Goal: Information Seeking & Learning: Learn about a topic

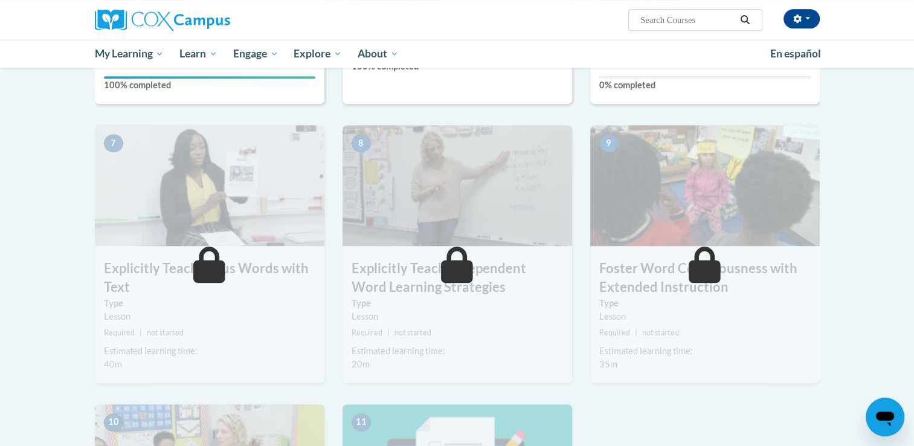
scroll to position [859, 0]
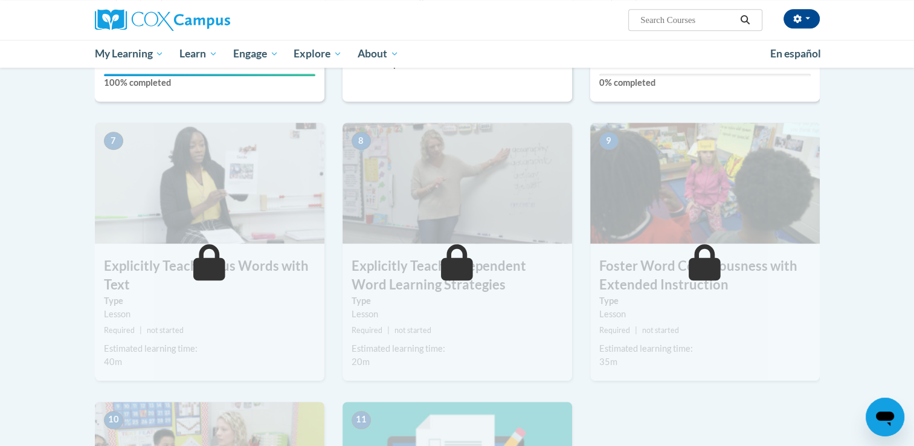
click at [208, 264] on icon at bounding box center [209, 262] width 32 height 36
click at [809, 18] on span "button" at bounding box center [807, 18] width 5 height 2
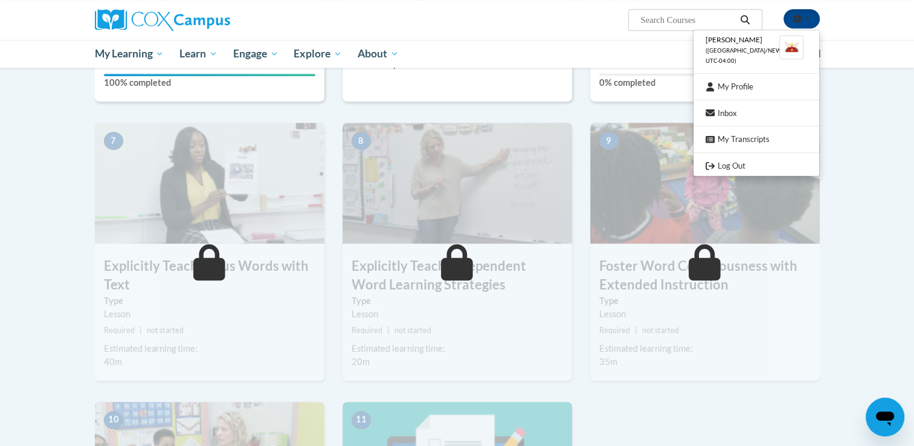
click at [733, 54] on li "Amanda Garcia (America/New_York UTC-04:00)" at bounding box center [756, 50] width 126 height 34
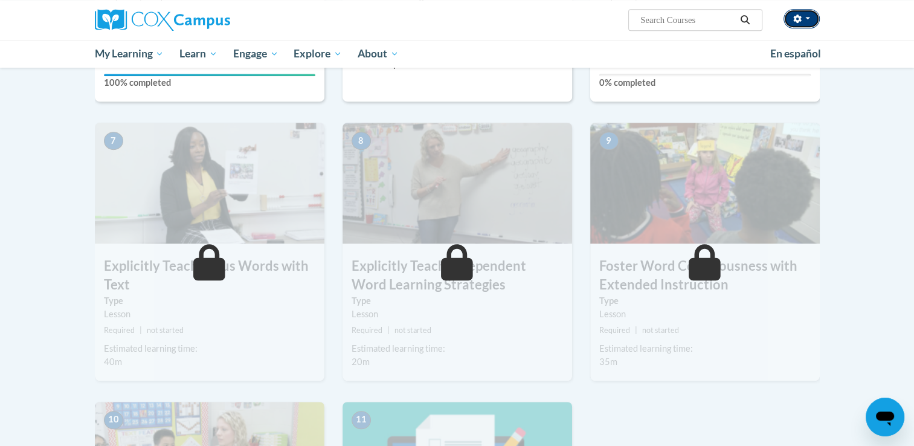
click at [812, 17] on button "button" at bounding box center [801, 18] width 36 height 19
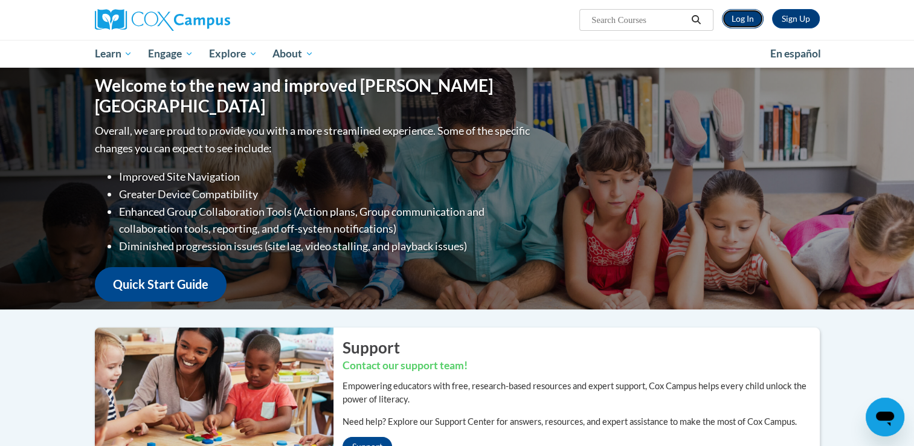
click at [740, 24] on link "Log In" at bounding box center [743, 18] width 42 height 19
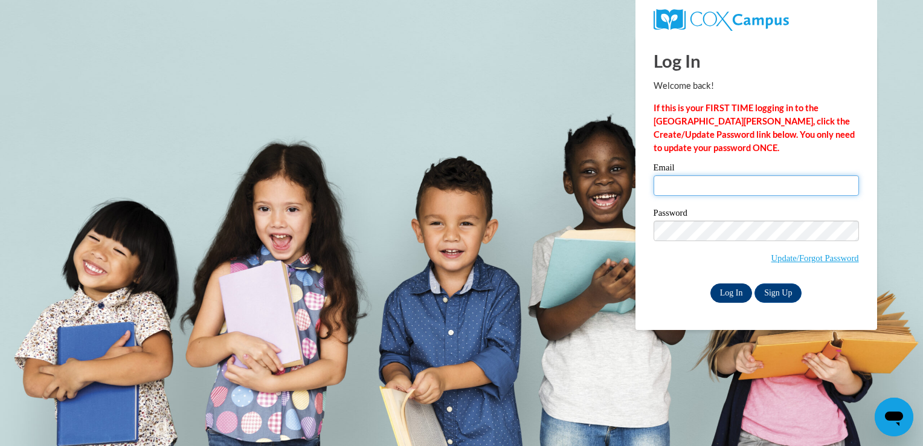
type input "mgarcia@thetorchchristianacademy.net"
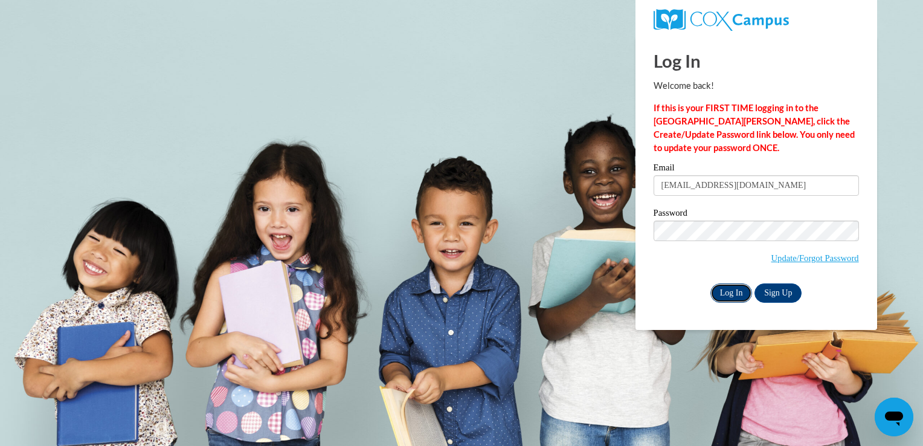
drag, startPoint x: 729, startPoint y: 298, endPoint x: 716, endPoint y: 295, distance: 14.2
click at [716, 295] on input "Log In" at bounding box center [731, 292] width 42 height 19
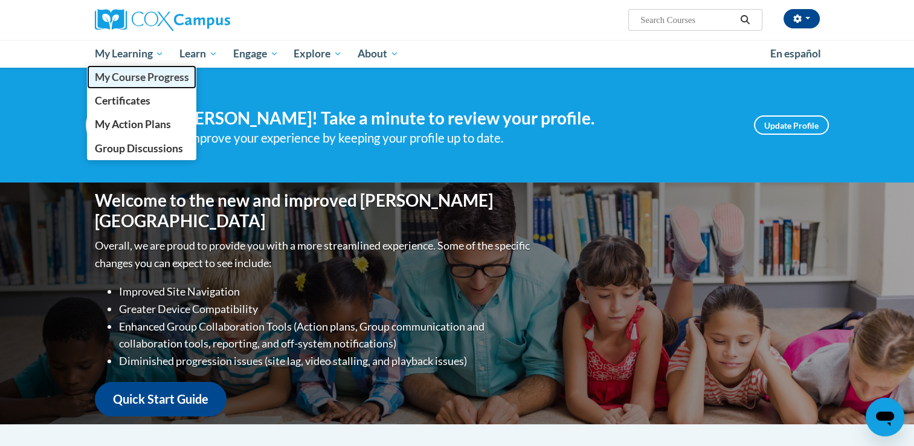
click at [127, 82] on span "My Course Progress" at bounding box center [141, 77] width 94 height 13
click at [135, 80] on span "My Course Progress" at bounding box center [141, 77] width 94 height 13
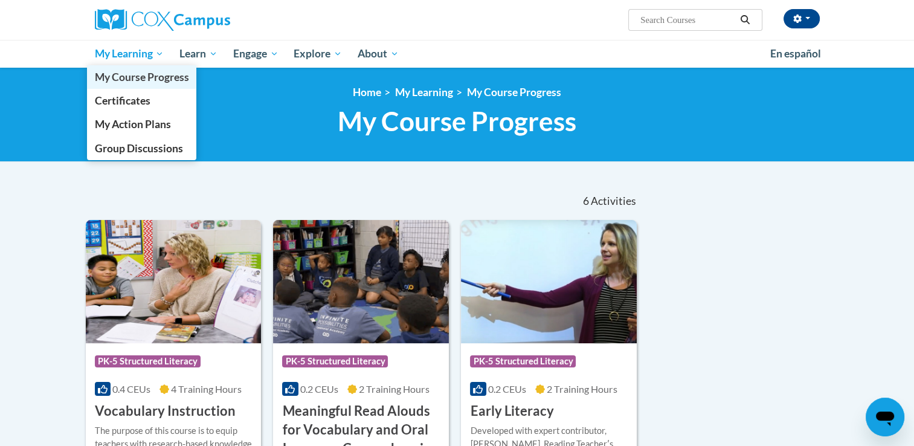
click at [124, 78] on span "My Course Progress" at bounding box center [141, 77] width 94 height 13
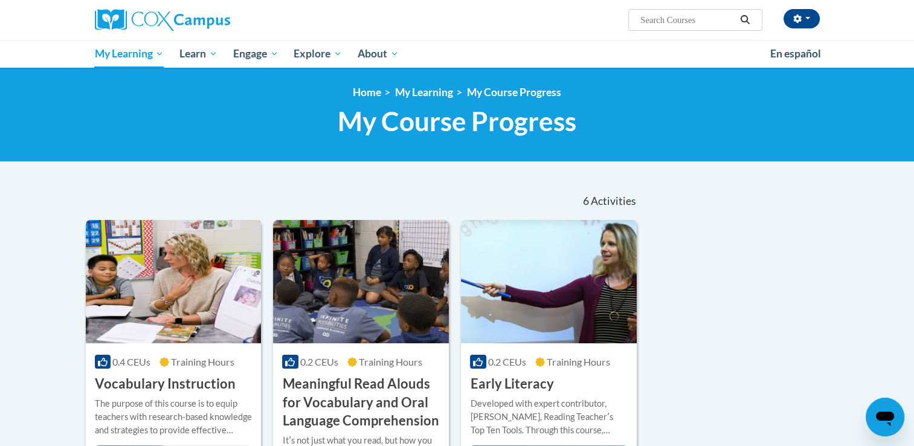
click at [164, 380] on h3 "Vocabulary Instruction" at bounding box center [165, 383] width 141 height 19
click at [176, 326] on img at bounding box center [174, 281] width 176 height 123
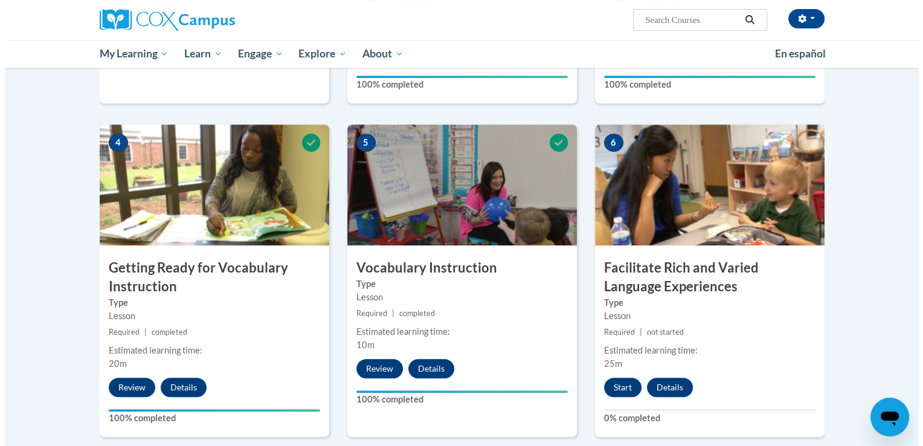
scroll to position [520, 0]
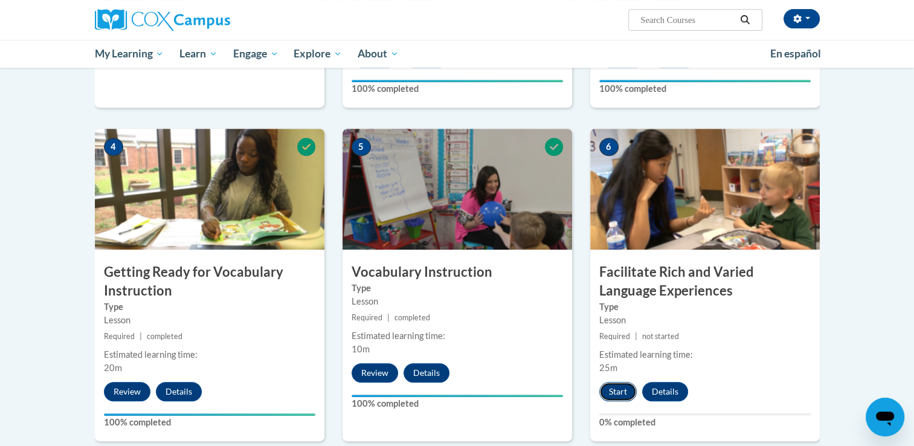
click at [614, 396] on button "Start" at bounding box center [617, 391] width 37 height 19
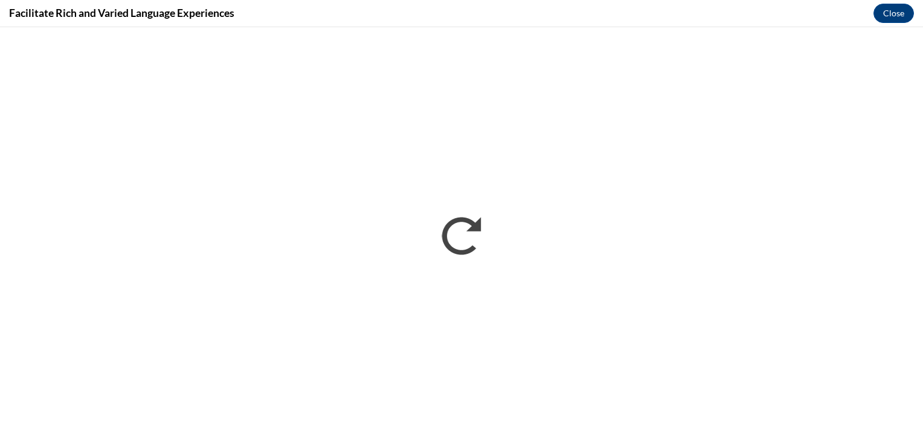
scroll to position [0, 0]
